Goal: Navigation & Orientation: Find specific page/section

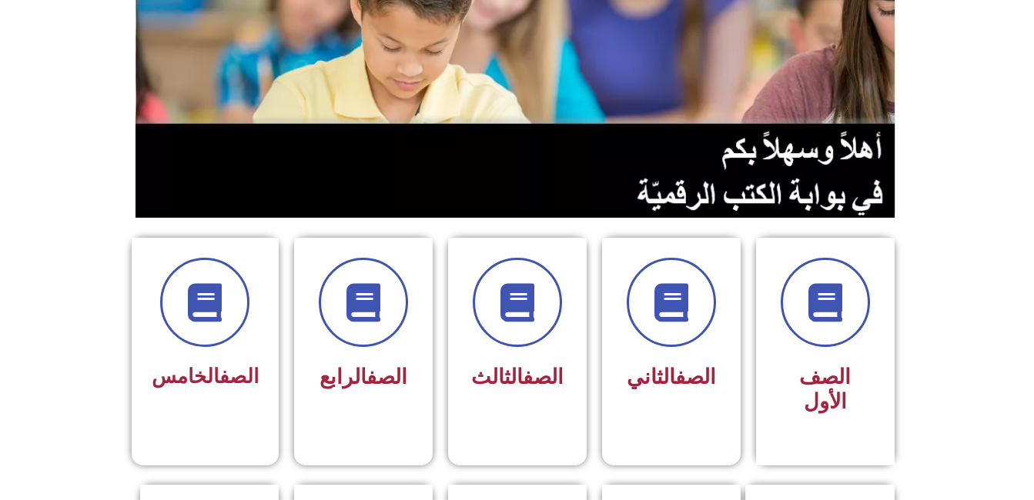
scroll to position [254, 0]
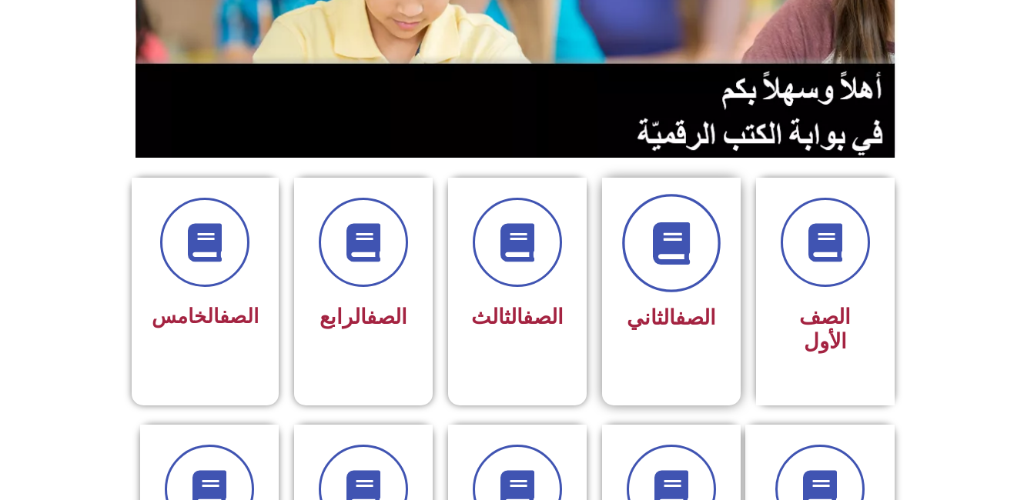
click at [663, 226] on icon at bounding box center [671, 243] width 42 height 42
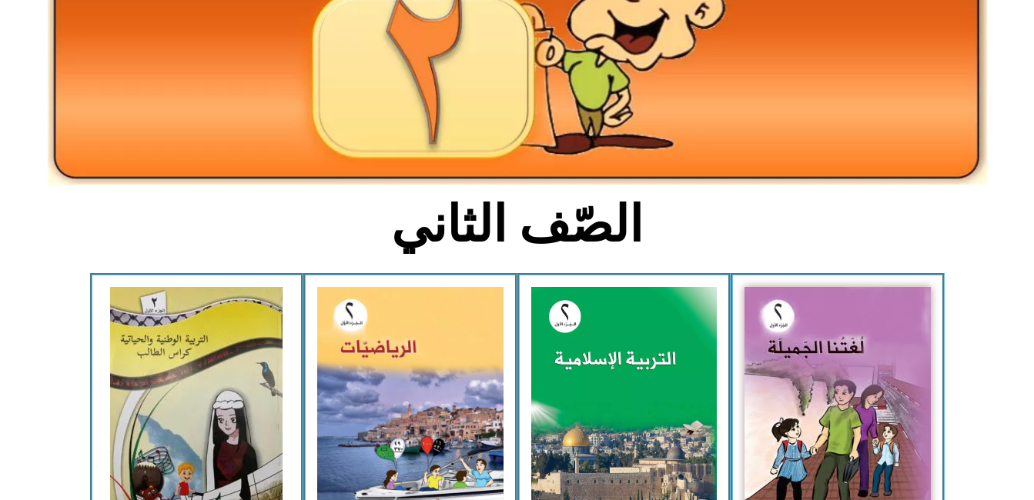
scroll to position [259, 0]
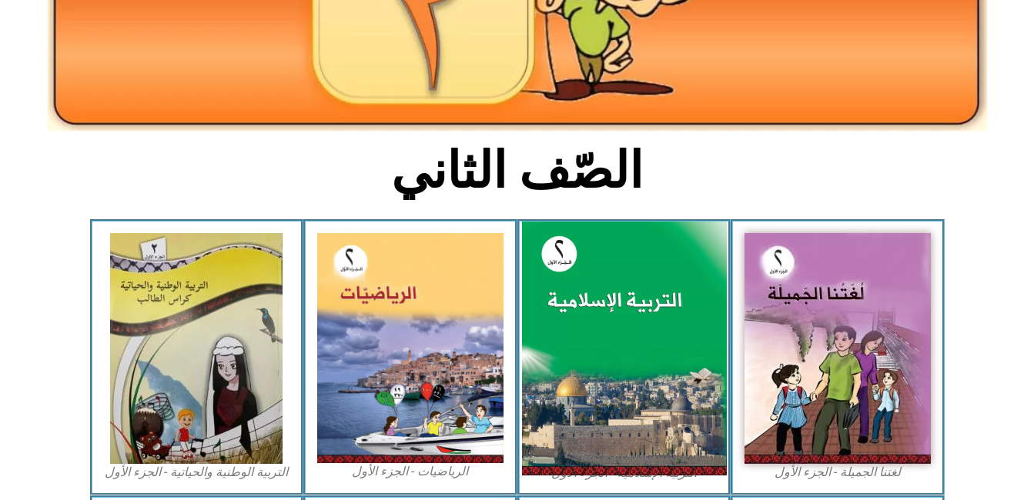
click at [614, 239] on img at bounding box center [623, 349] width 205 height 255
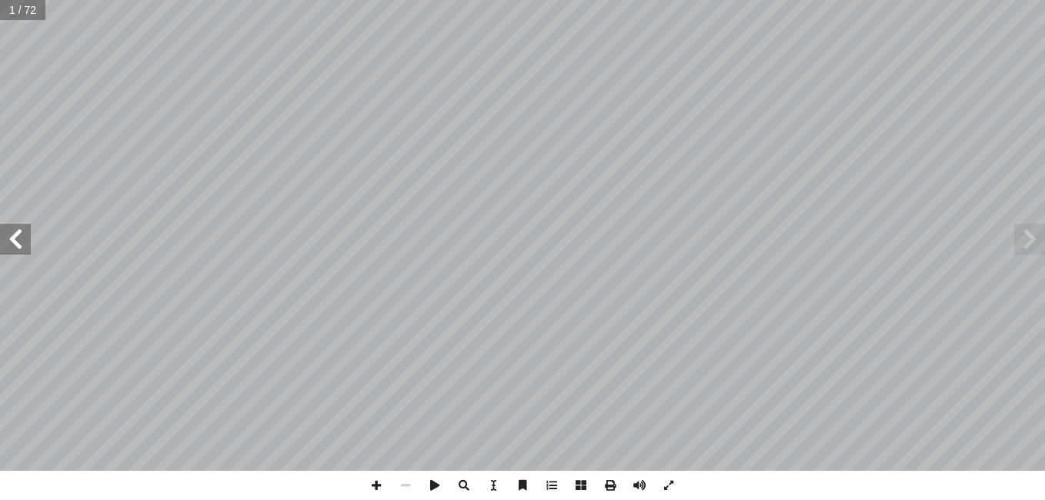
click at [28, 242] on span at bounding box center [15, 239] width 31 height 31
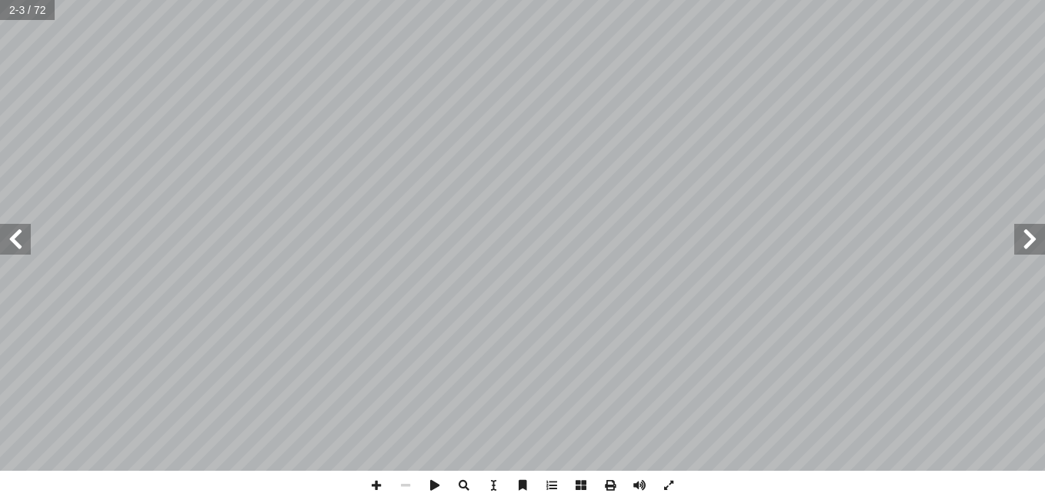
click at [28, 242] on span at bounding box center [15, 239] width 31 height 31
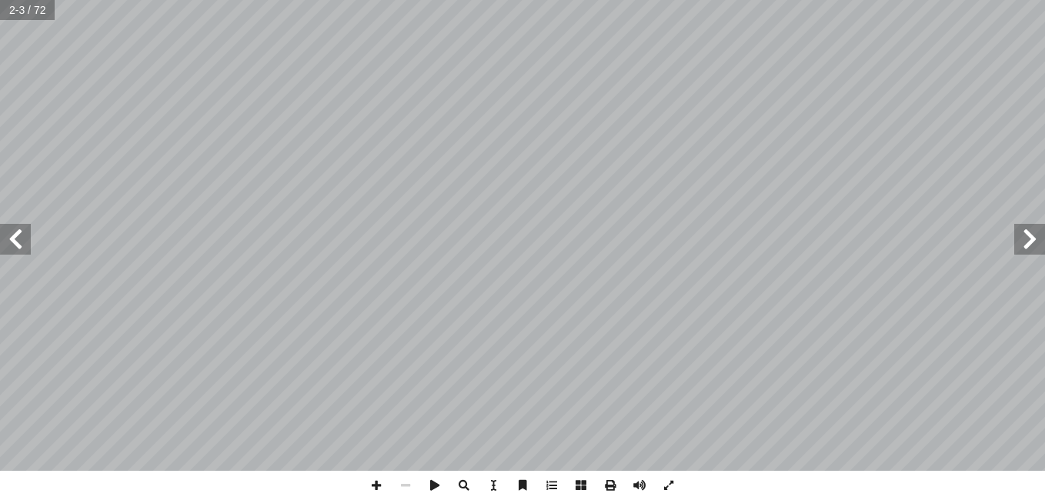
click at [28, 242] on span at bounding box center [15, 239] width 31 height 31
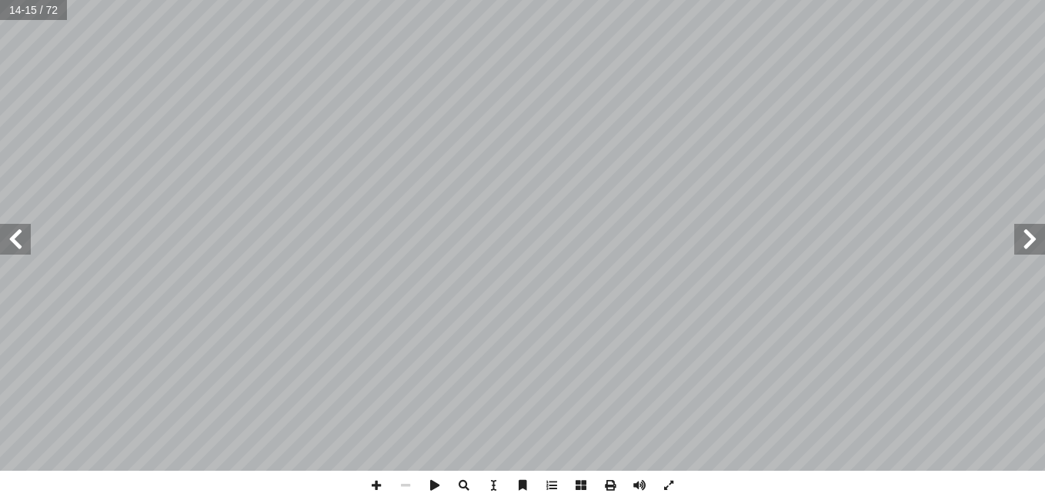
click at [28, 242] on span at bounding box center [15, 239] width 31 height 31
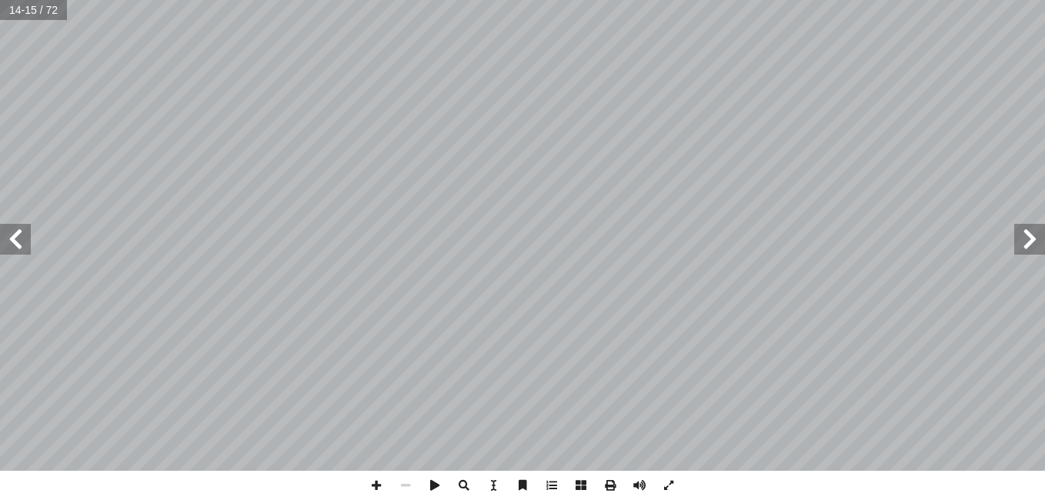
click at [28, 242] on span at bounding box center [15, 239] width 31 height 31
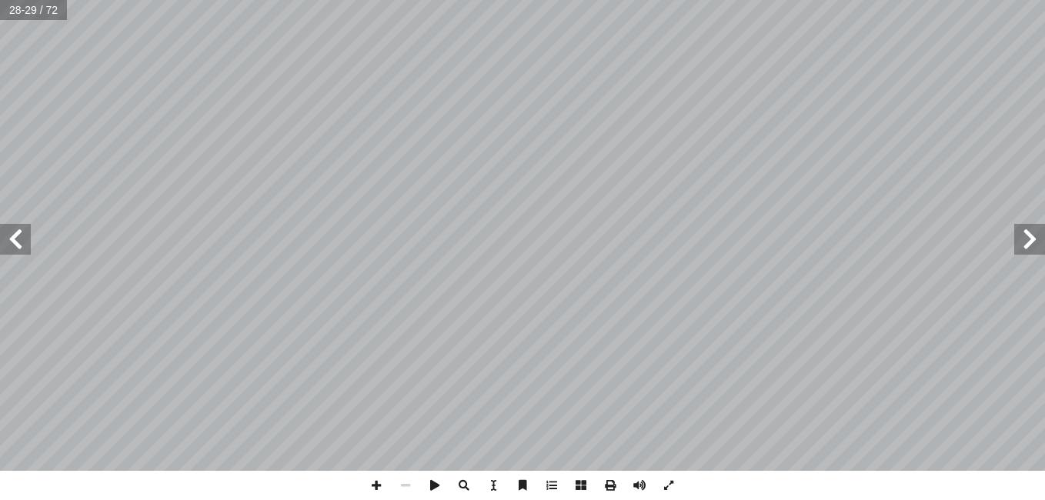
click at [28, 242] on span at bounding box center [15, 239] width 31 height 31
click at [1028, 241] on span at bounding box center [1030, 239] width 31 height 31
click at [18, 229] on span at bounding box center [15, 239] width 31 height 31
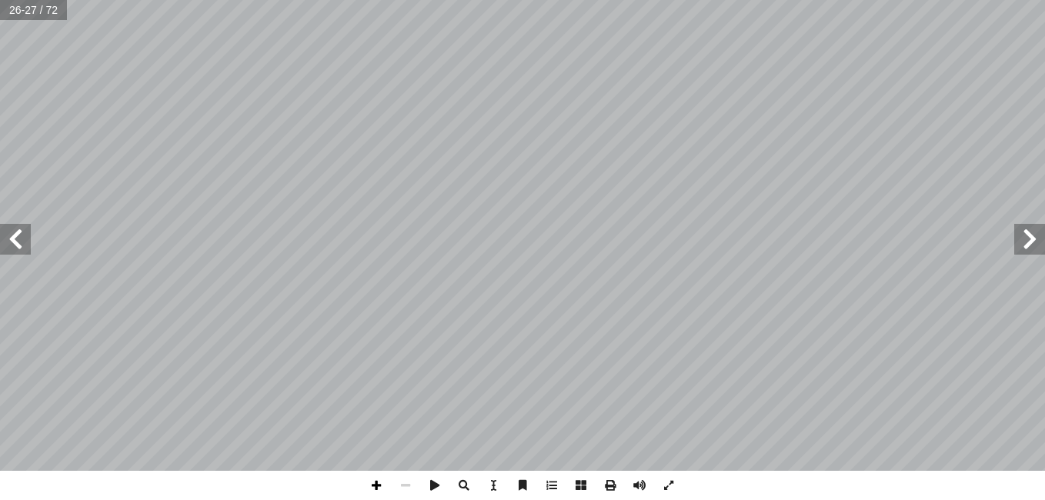
click at [380, 490] on span at bounding box center [376, 485] width 29 height 29
click at [18, 228] on span at bounding box center [15, 239] width 31 height 31
